Goal: Task Accomplishment & Management: Use online tool/utility

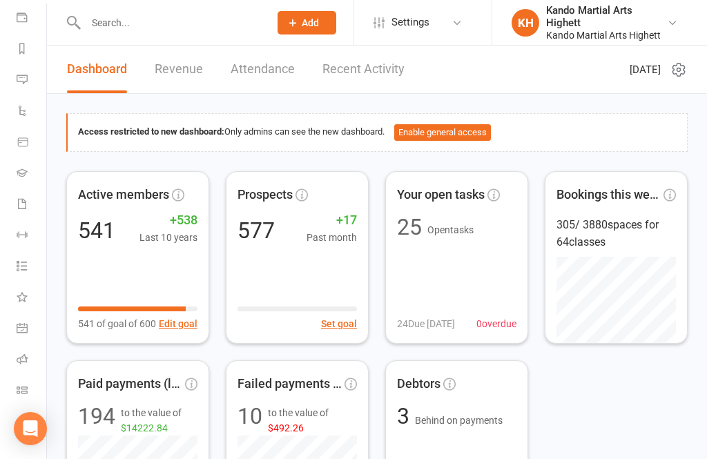
scroll to position [160, 0]
click at [23, 390] on icon at bounding box center [22, 389] width 11 height 11
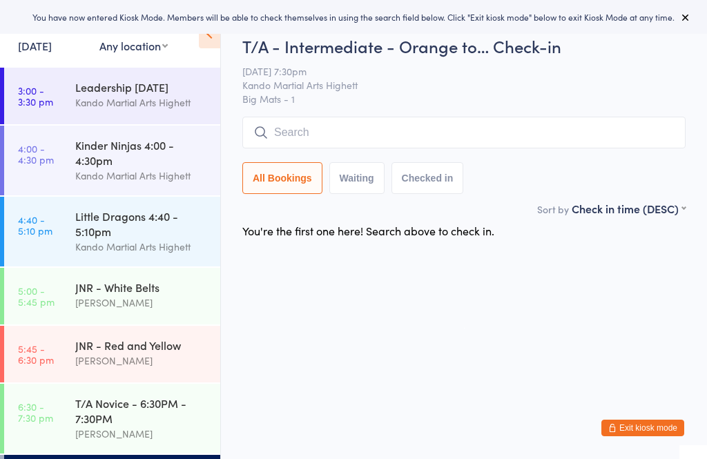
click at [348, 126] on input "search" at bounding box center [463, 133] width 443 height 32
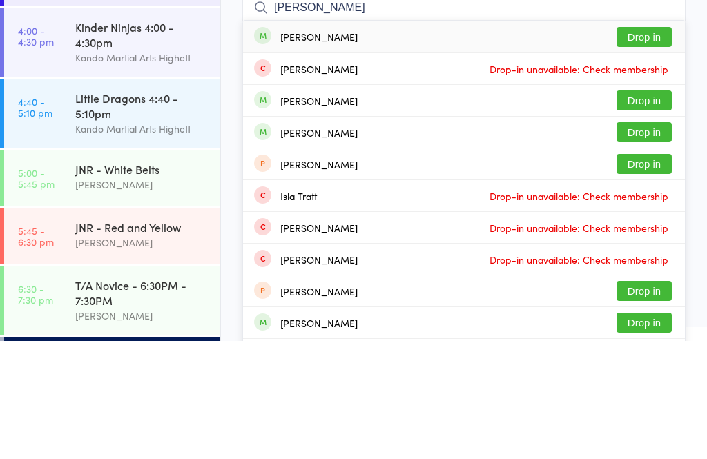
type input "[PERSON_NAME]"
click at [634, 145] on button "Drop in" at bounding box center [643, 155] width 55 height 20
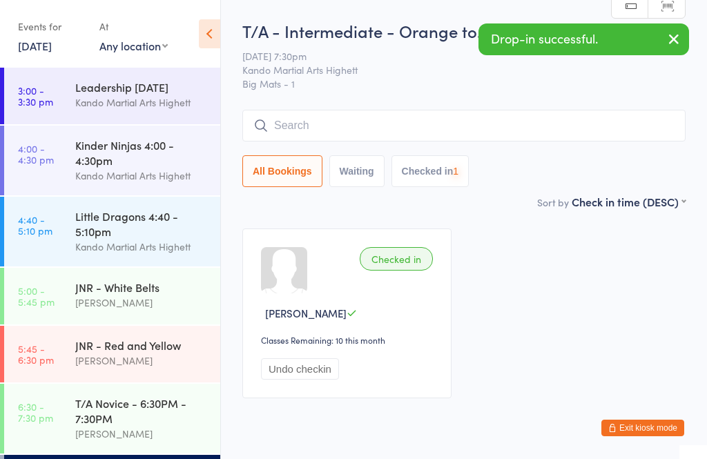
click at [362, 125] on input "search" at bounding box center [463, 126] width 443 height 32
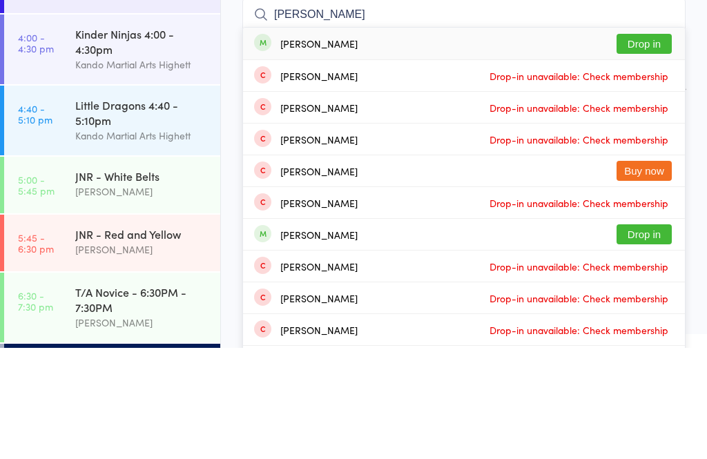
type input "James mil"
click at [642, 145] on button "Drop in" at bounding box center [643, 155] width 55 height 20
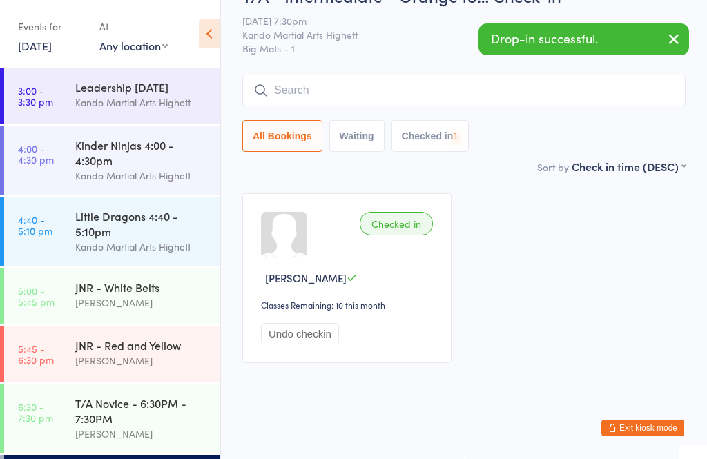
click at [346, 75] on input "search" at bounding box center [463, 91] width 443 height 32
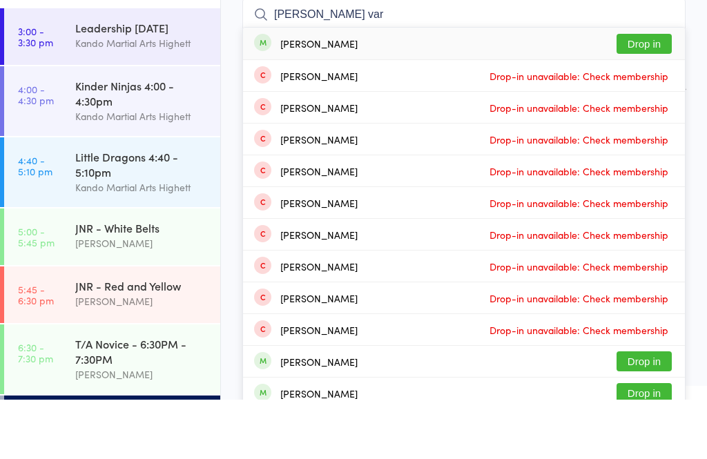
type input "Danielle var"
click at [645, 93] on button "Drop in" at bounding box center [643, 103] width 55 height 20
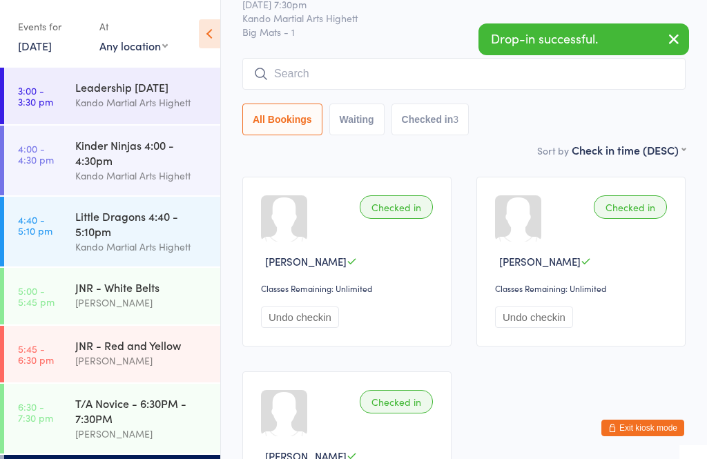
click at [395, 75] on input "search" at bounding box center [463, 74] width 443 height 32
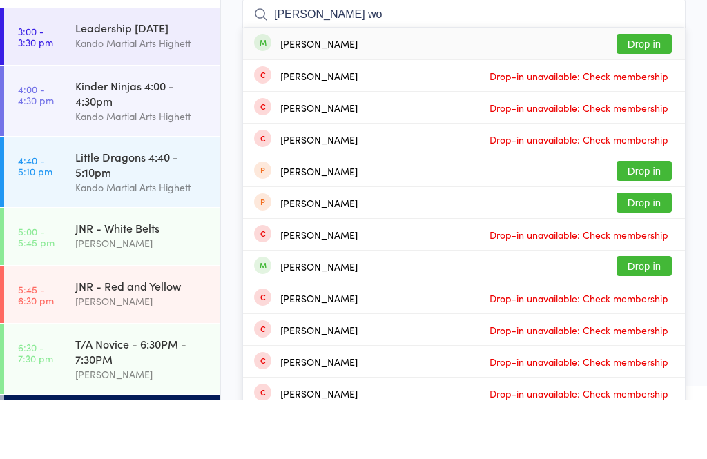
type input "Sophie wo"
click at [635, 93] on button "Drop in" at bounding box center [643, 103] width 55 height 20
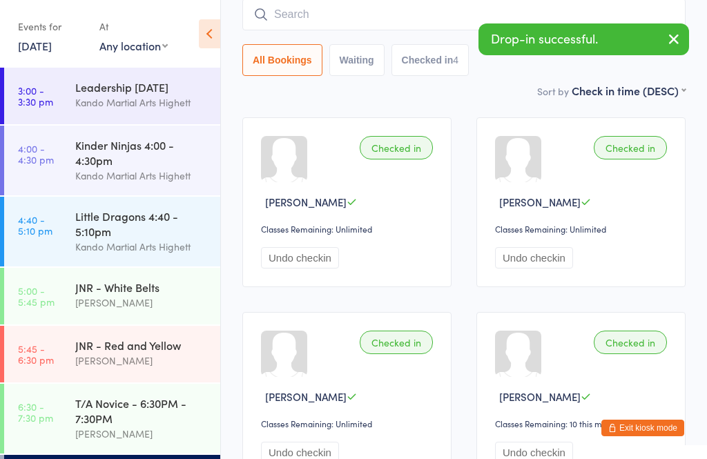
click at [362, 11] on input "search" at bounding box center [463, 15] width 443 height 32
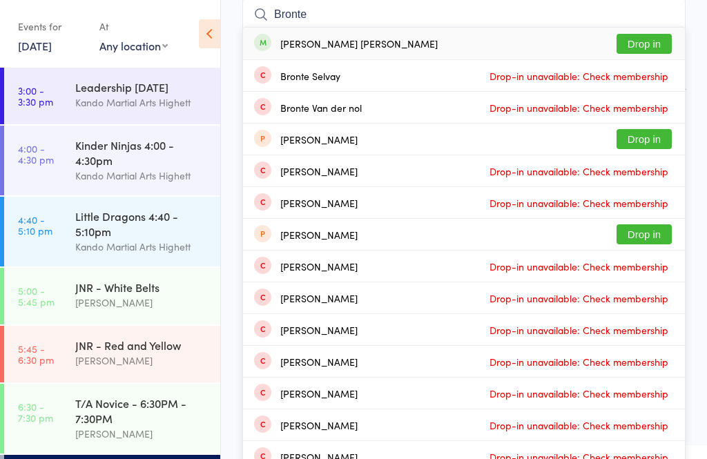
type input "Bronte"
click at [649, 42] on button "Drop in" at bounding box center [643, 44] width 55 height 20
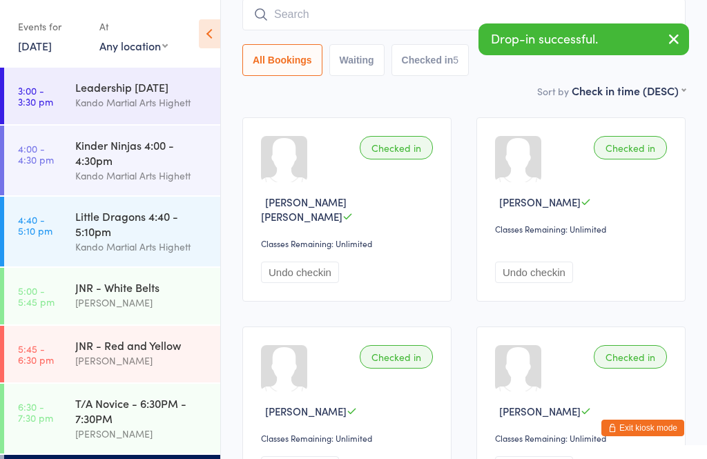
click at [336, 17] on input "search" at bounding box center [463, 15] width 443 height 32
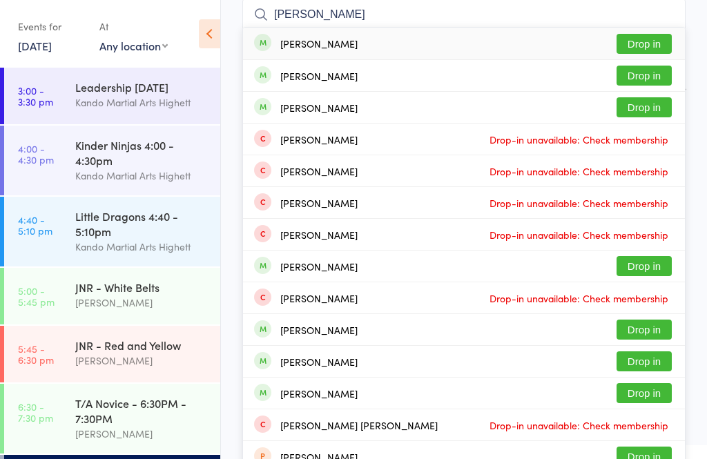
type input "Aurelia"
click at [638, 41] on button "Drop in" at bounding box center [643, 44] width 55 height 20
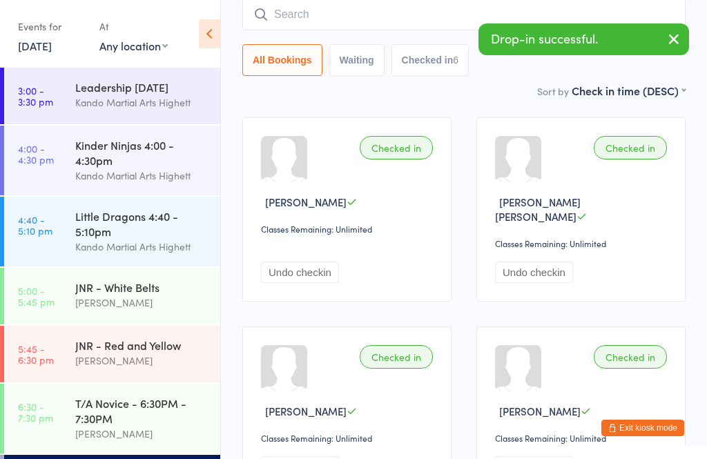
click at [330, 13] on input "search" at bounding box center [463, 15] width 443 height 32
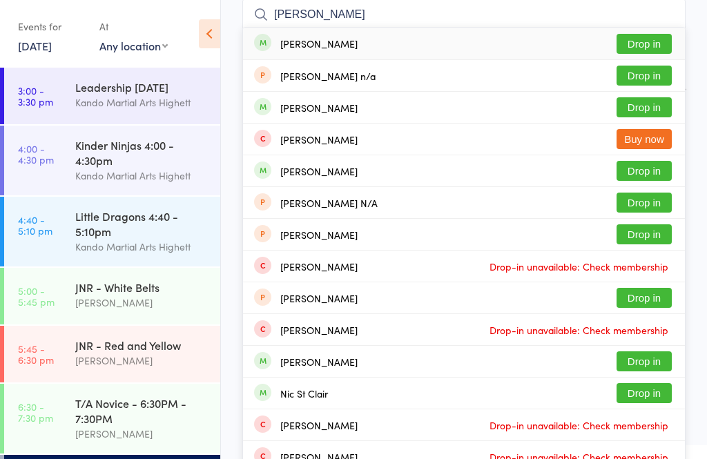
type input "Nick"
click at [635, 43] on button "Drop in" at bounding box center [643, 44] width 55 height 20
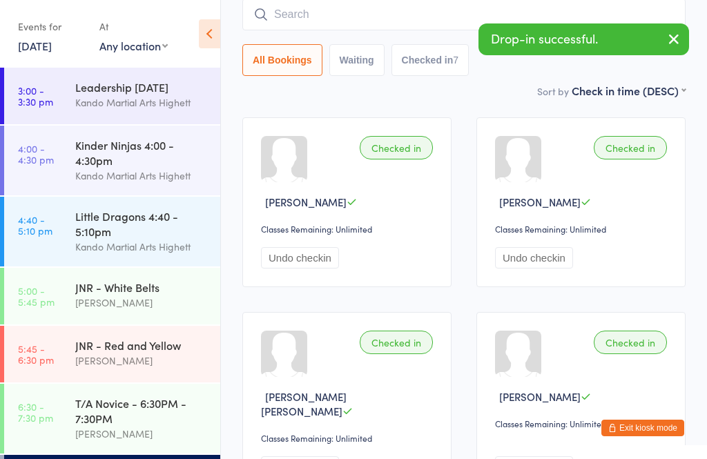
click at [366, 14] on input "search" at bounding box center [463, 15] width 443 height 32
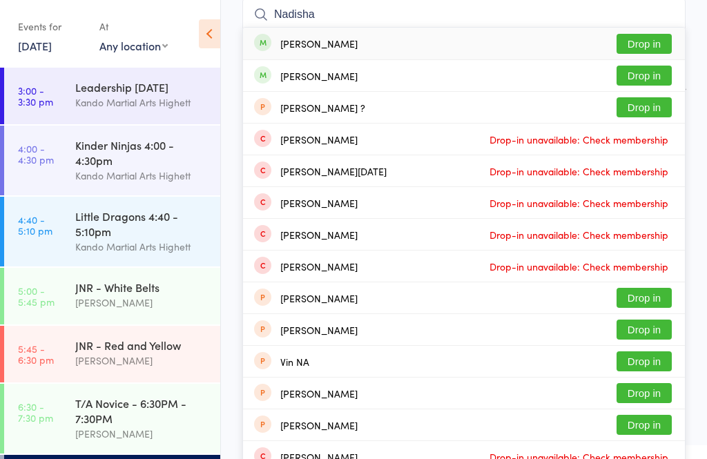
type input "Nadisha"
click at [641, 46] on button "Drop in" at bounding box center [643, 44] width 55 height 20
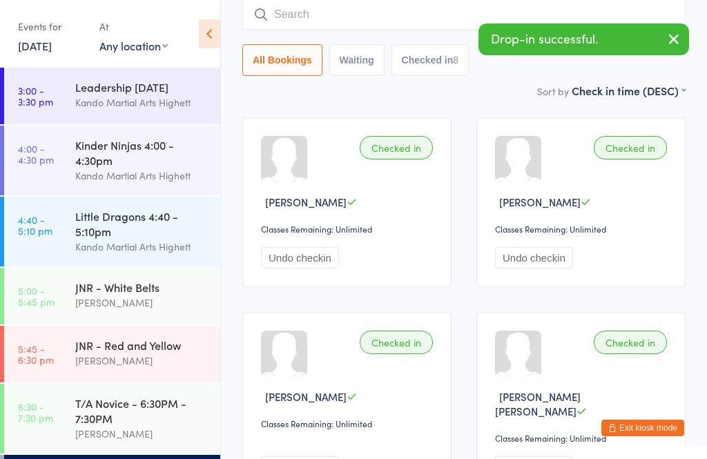
click at [317, 17] on input "search" at bounding box center [463, 15] width 443 height 32
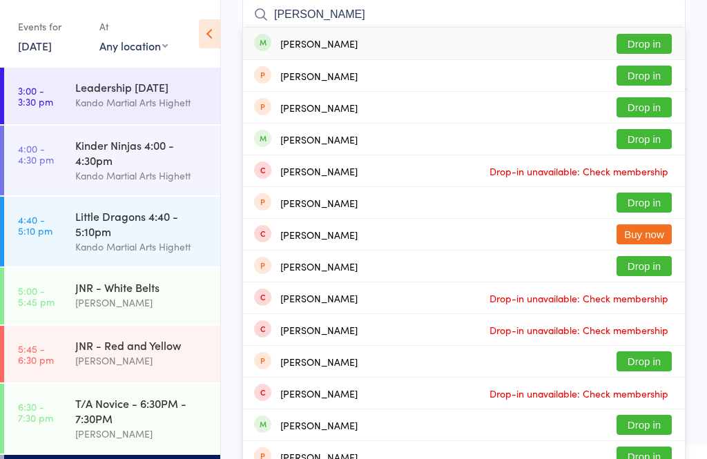
type input "Rob c"
click at [643, 35] on button "Drop in" at bounding box center [643, 44] width 55 height 20
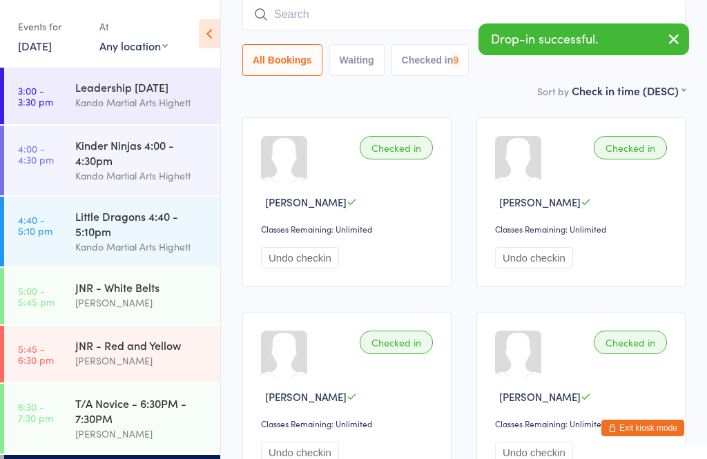
click at [349, 9] on input "search" at bounding box center [463, 15] width 443 height 32
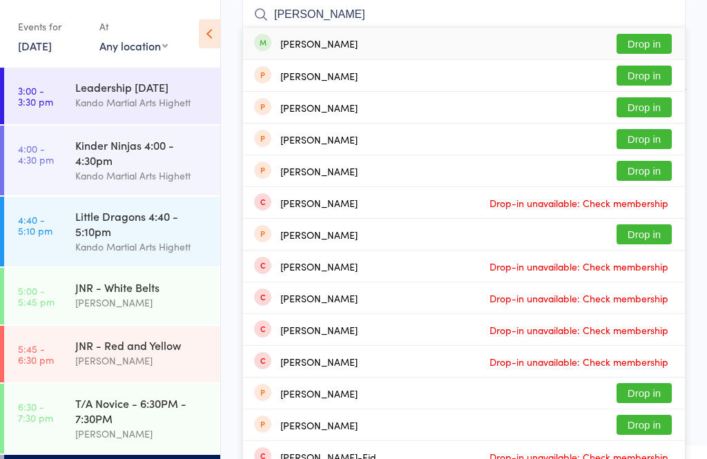
type input "Maria go"
click at [638, 34] on button "Drop in" at bounding box center [643, 44] width 55 height 20
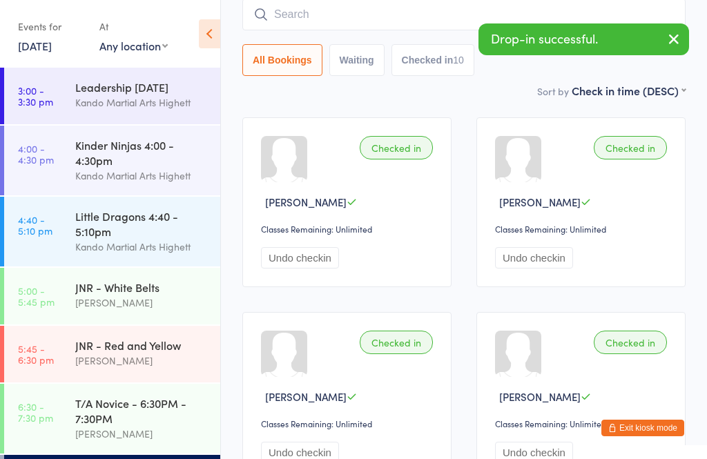
click at [330, 10] on input "search" at bounding box center [463, 15] width 443 height 32
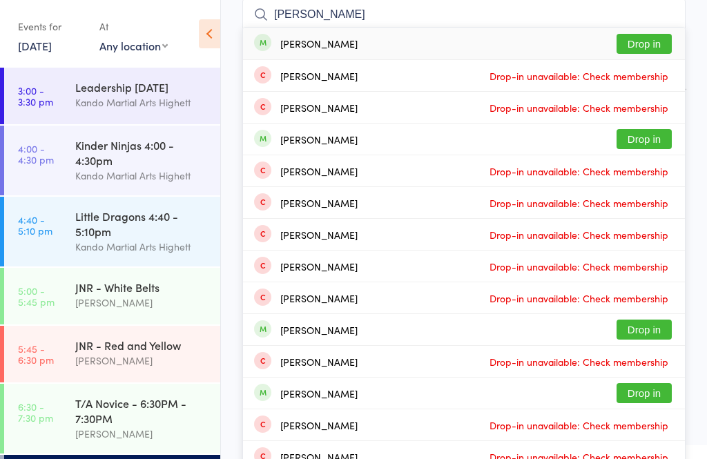
type input "Alexander iurov"
click at [639, 41] on button "Drop in" at bounding box center [643, 44] width 55 height 20
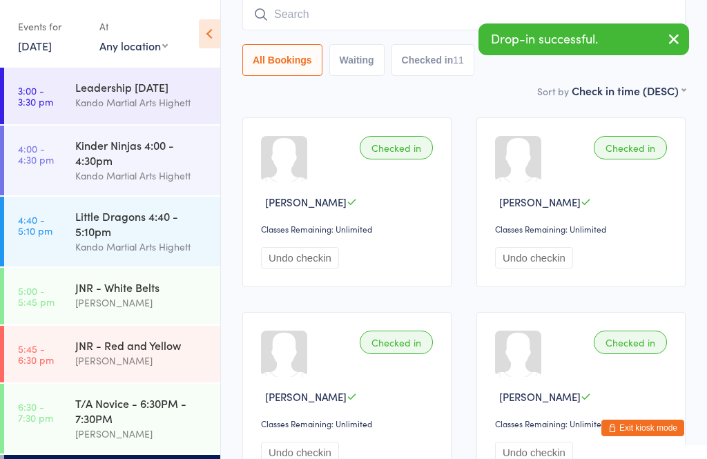
click at [354, 20] on input "search" at bounding box center [463, 15] width 443 height 32
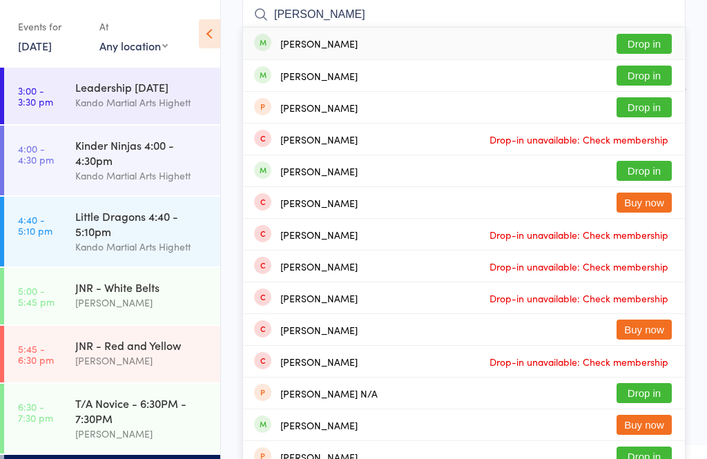
type input "Michael iur"
click at [646, 45] on button "Drop in" at bounding box center [643, 44] width 55 height 20
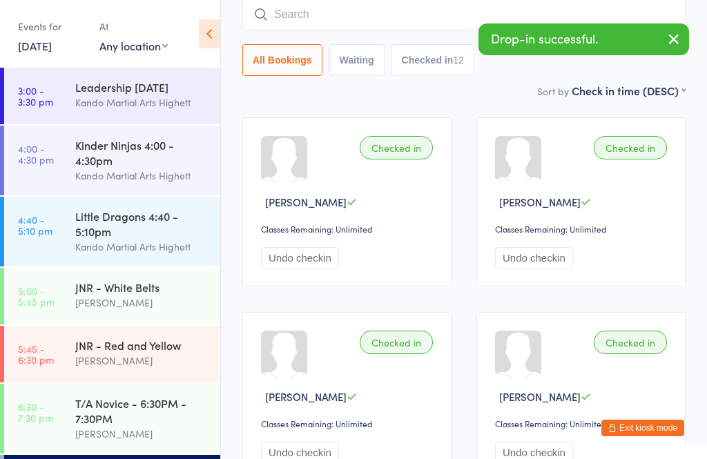
click at [367, 9] on input "search" at bounding box center [463, 15] width 443 height 32
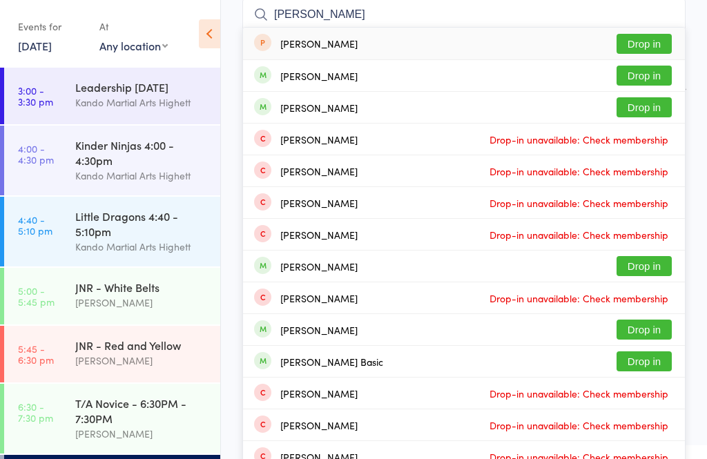
type input "Oliver ro"
click at [658, 73] on button "Drop in" at bounding box center [643, 76] width 55 height 20
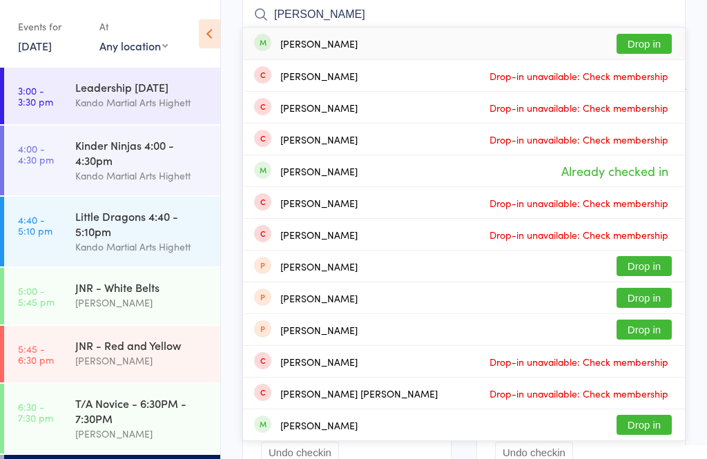
type input "gordon w"
click at [633, 34] on button "Drop in" at bounding box center [643, 44] width 55 height 20
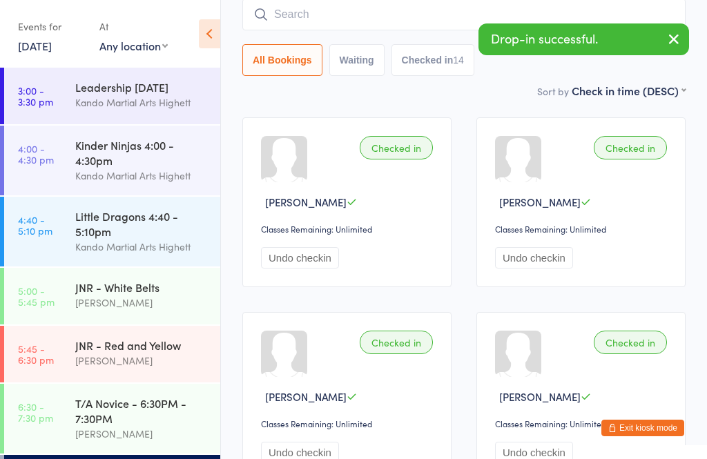
click at [329, 12] on input "search" at bounding box center [463, 15] width 443 height 32
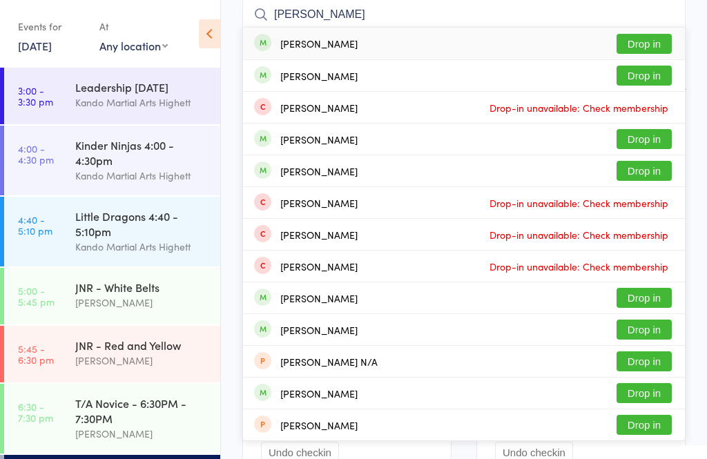
type input "Elizabeth taylor"
click at [647, 45] on button "Drop in" at bounding box center [643, 44] width 55 height 20
